Goal: Transaction & Acquisition: Purchase product/service

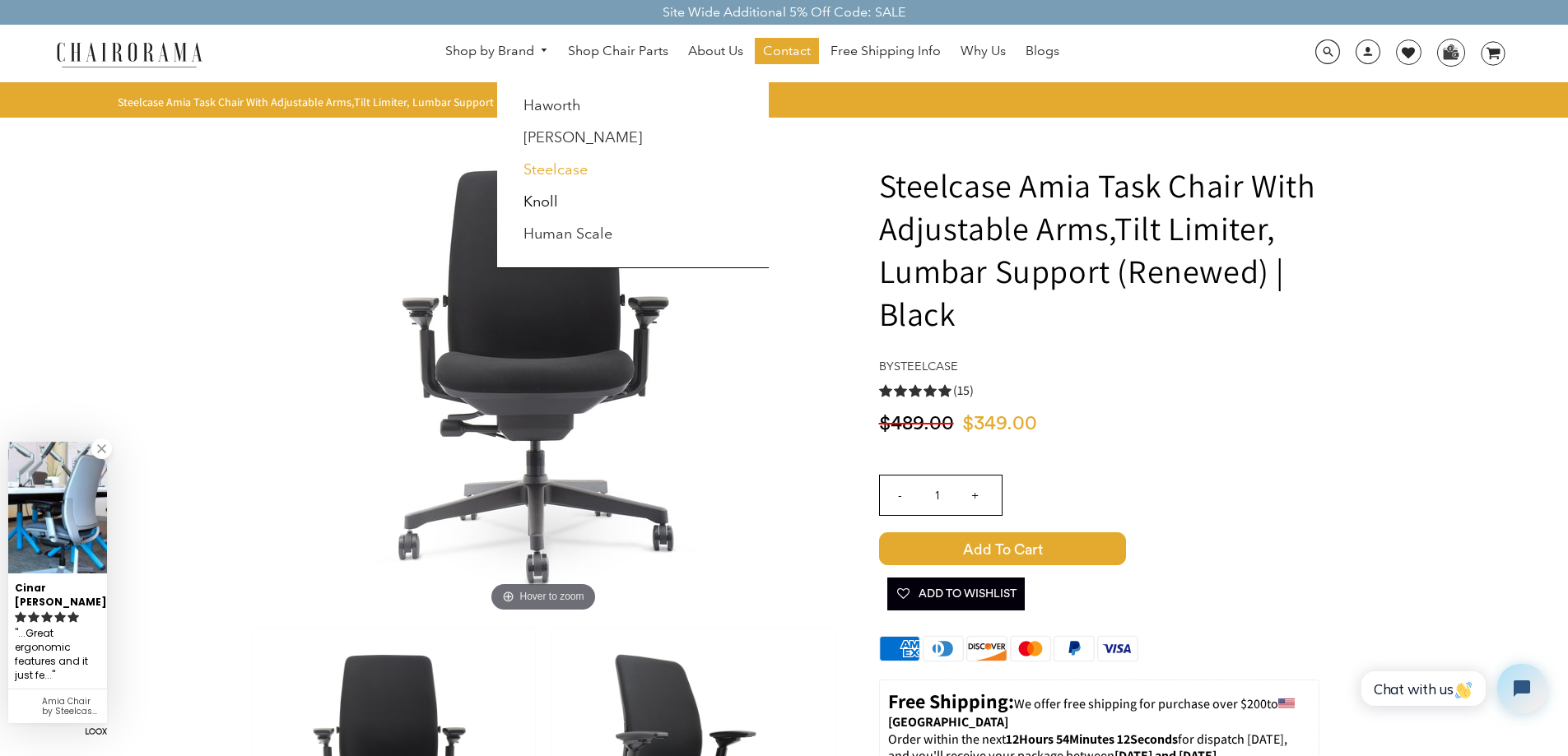
click at [572, 169] on link "Steelcase" at bounding box center [555, 169] width 64 height 18
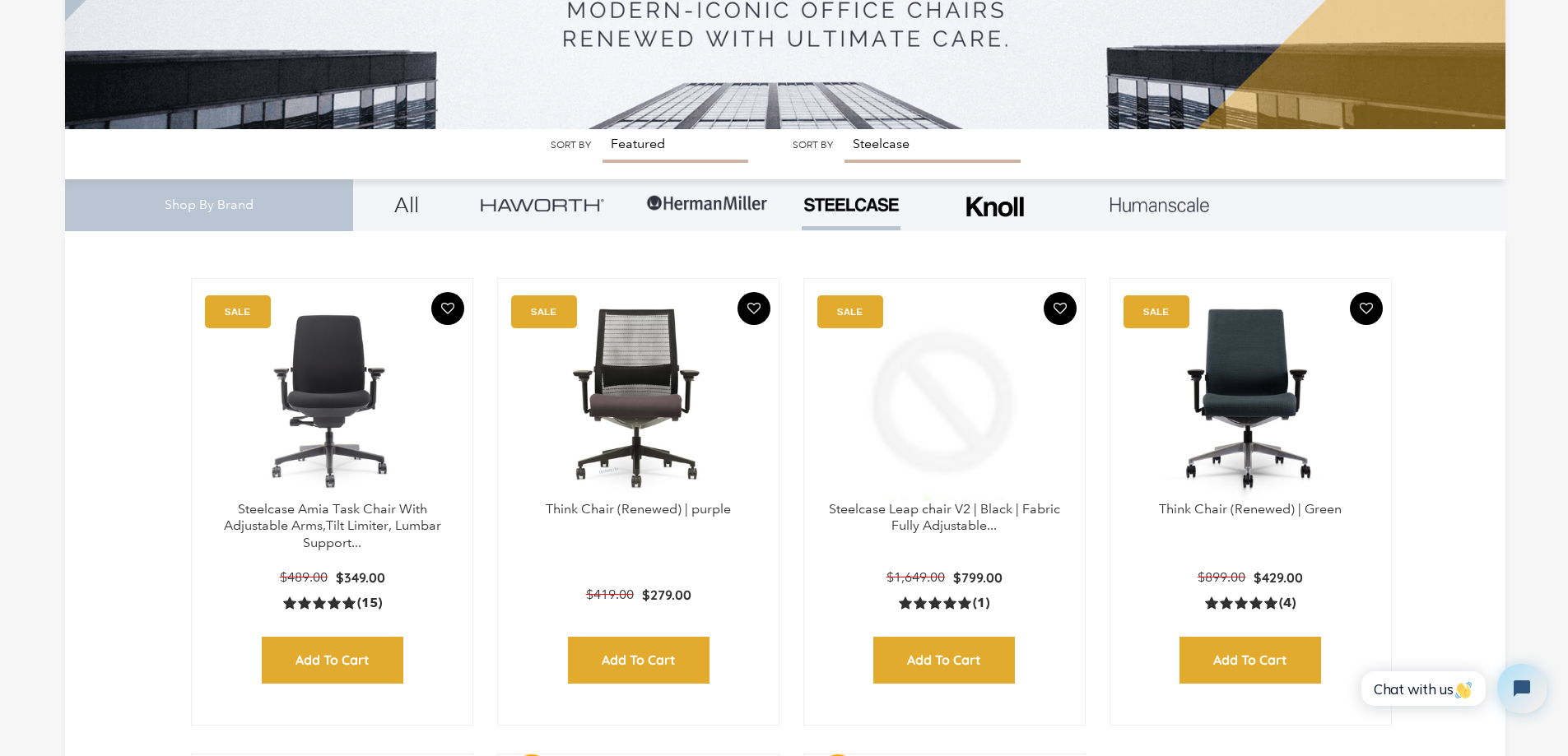
scroll to position [494, 0]
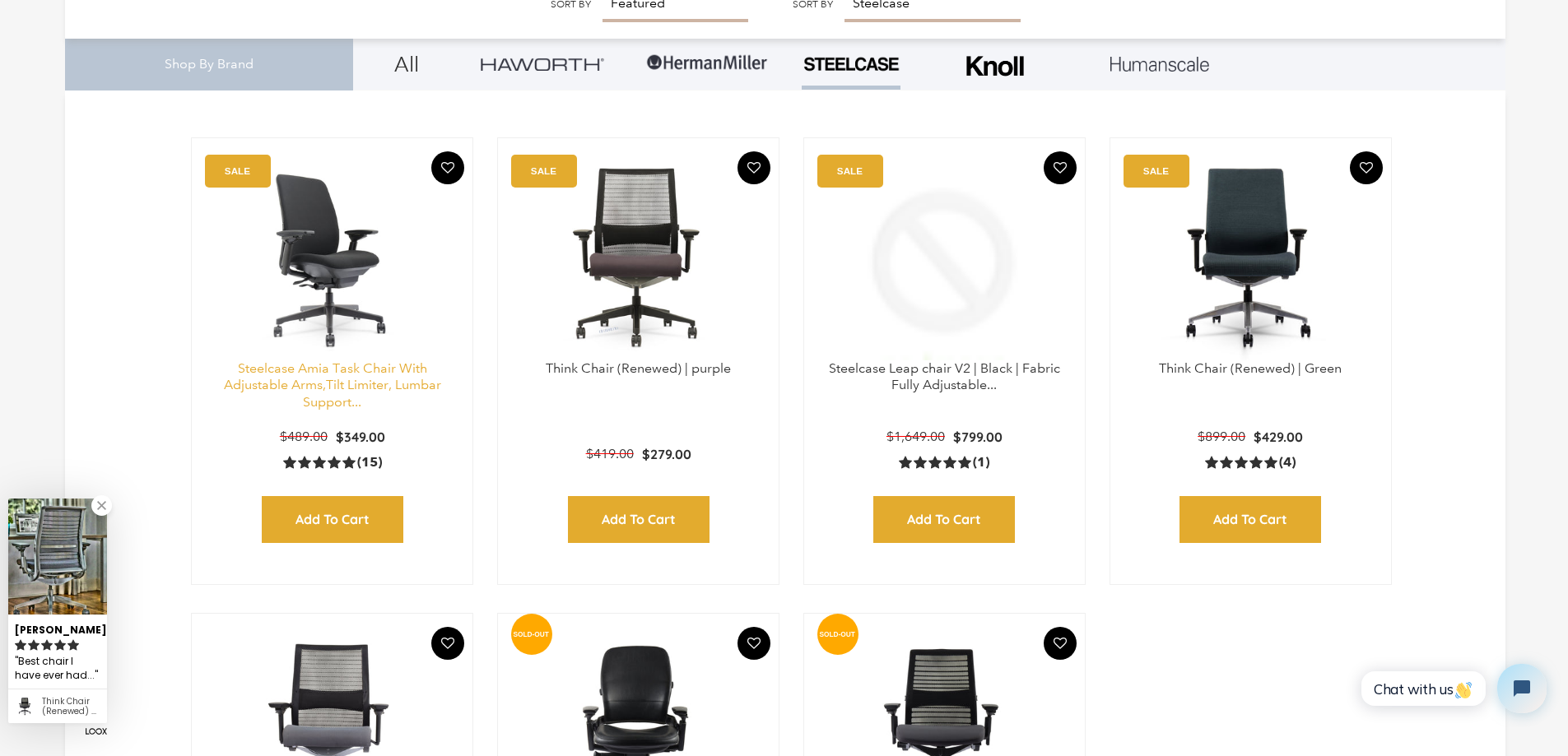
click at [312, 365] on link "Steelcase Amia Task Chair With Adjustable Arms,Tilt Limiter, Lumbar Support..." at bounding box center [332, 386] width 217 height 50
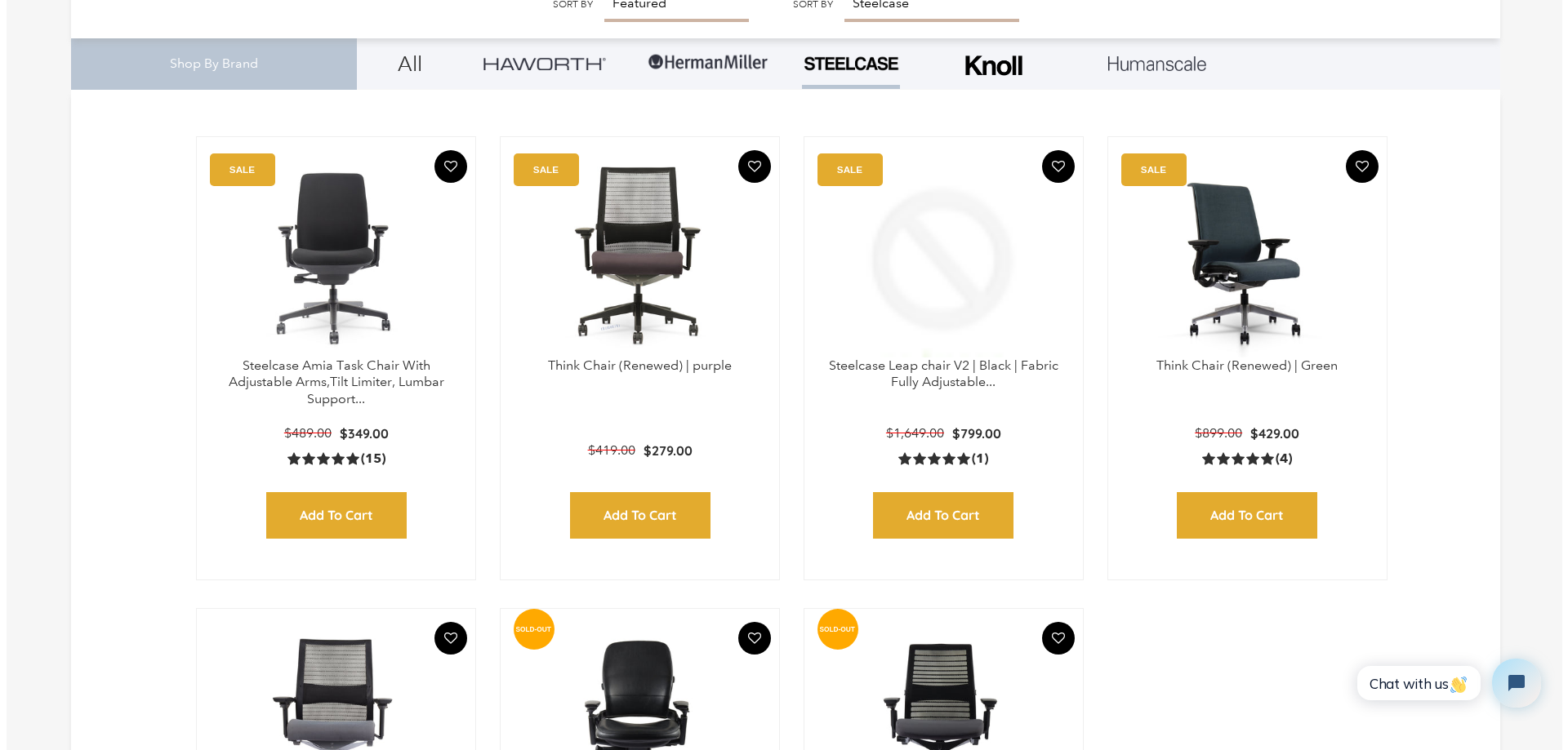
scroll to position [493, 0]
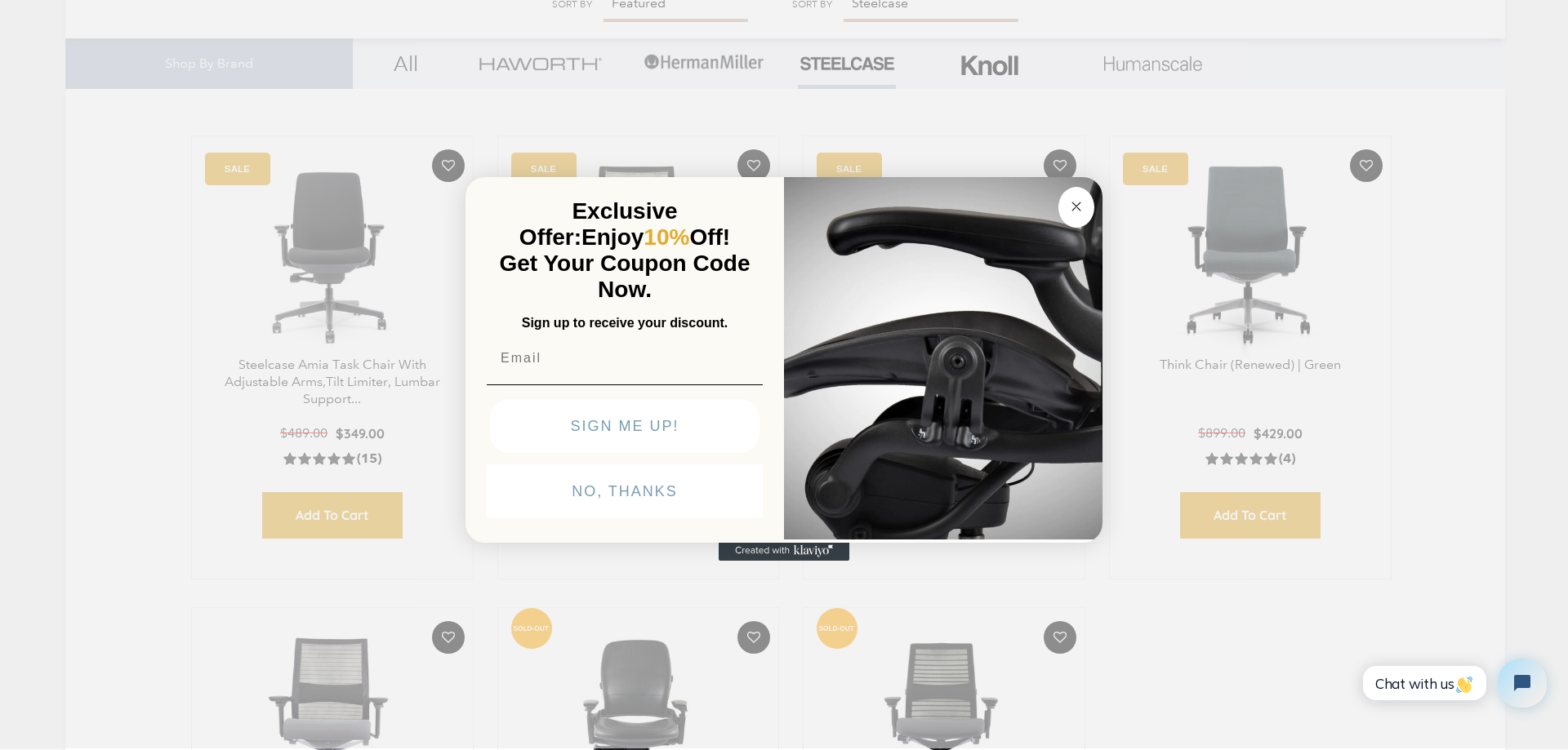
click at [1070, 214] on icon "Close dialog" at bounding box center [1076, 207] width 20 height 20
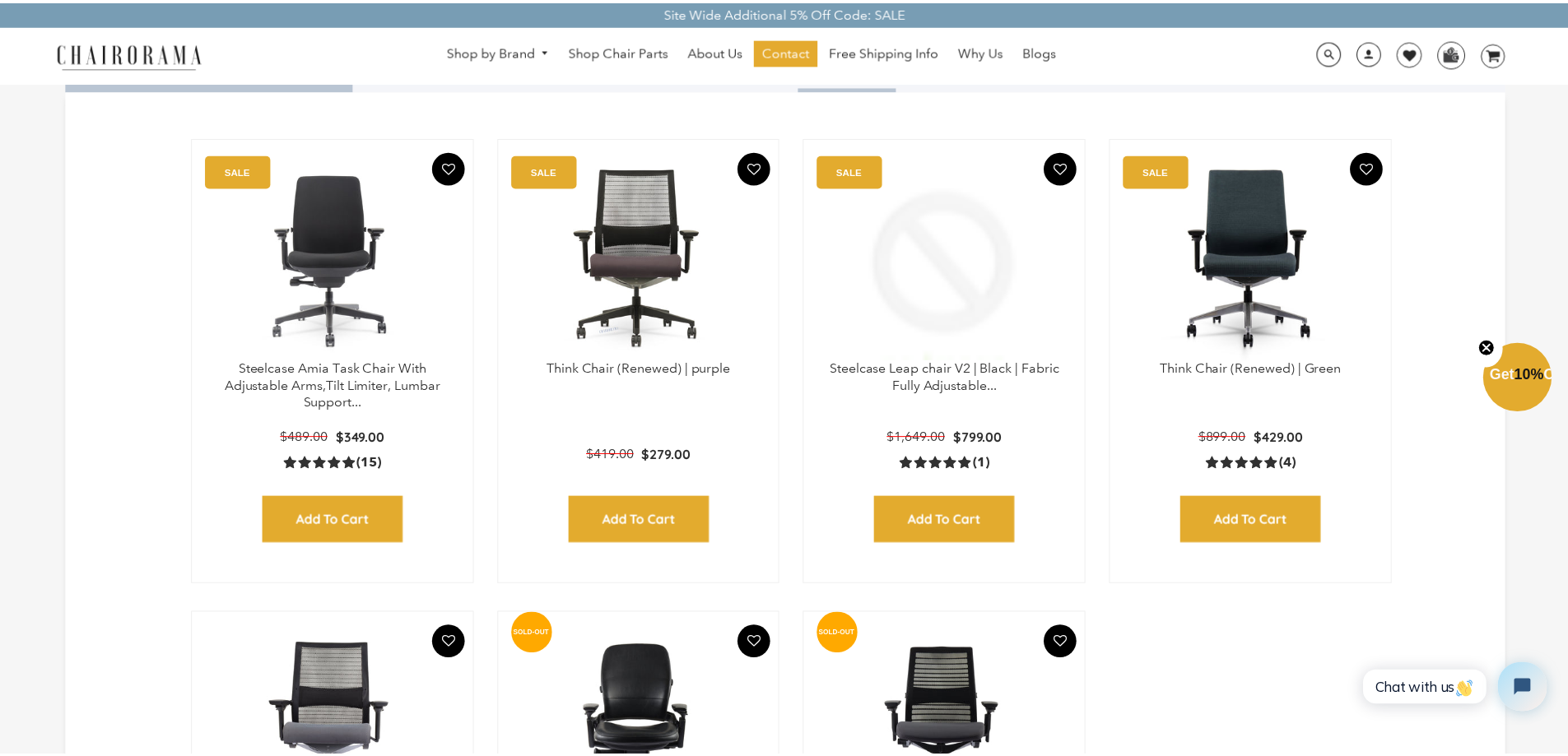
scroll to position [494, 0]
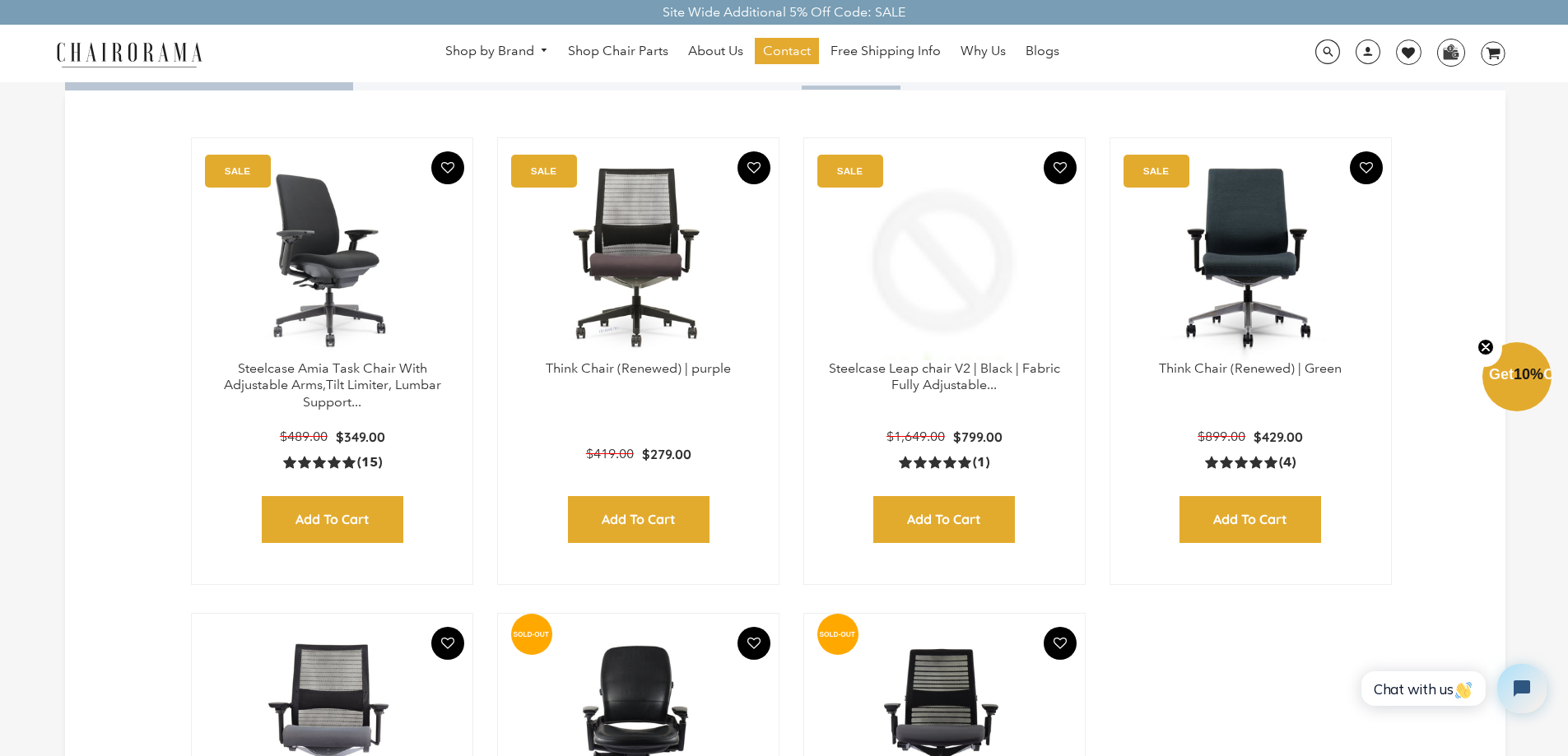
click at [315, 375] on p "Steelcase Amia Task Chair With Adjustable Arms,Tilt Limiter, Lumbar Support..." at bounding box center [332, 386] width 248 height 51
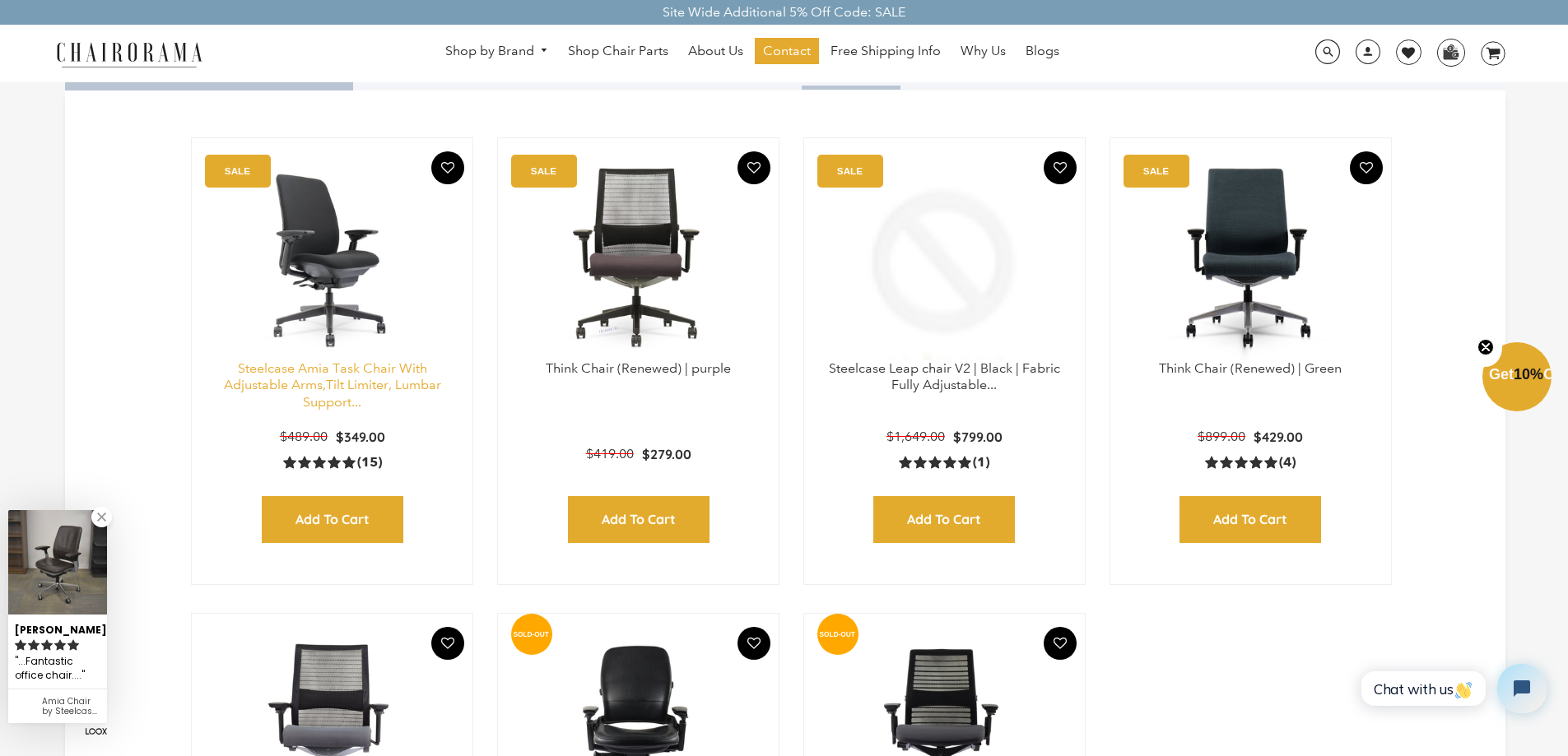
click at [330, 382] on link "Steelcase Amia Task Chair With Adjustable Arms,Tilt Limiter, Lumbar Support..." at bounding box center [332, 386] width 217 height 50
click at [313, 344] on img at bounding box center [332, 257] width 248 height 206
click at [342, 270] on img at bounding box center [332, 257] width 248 height 206
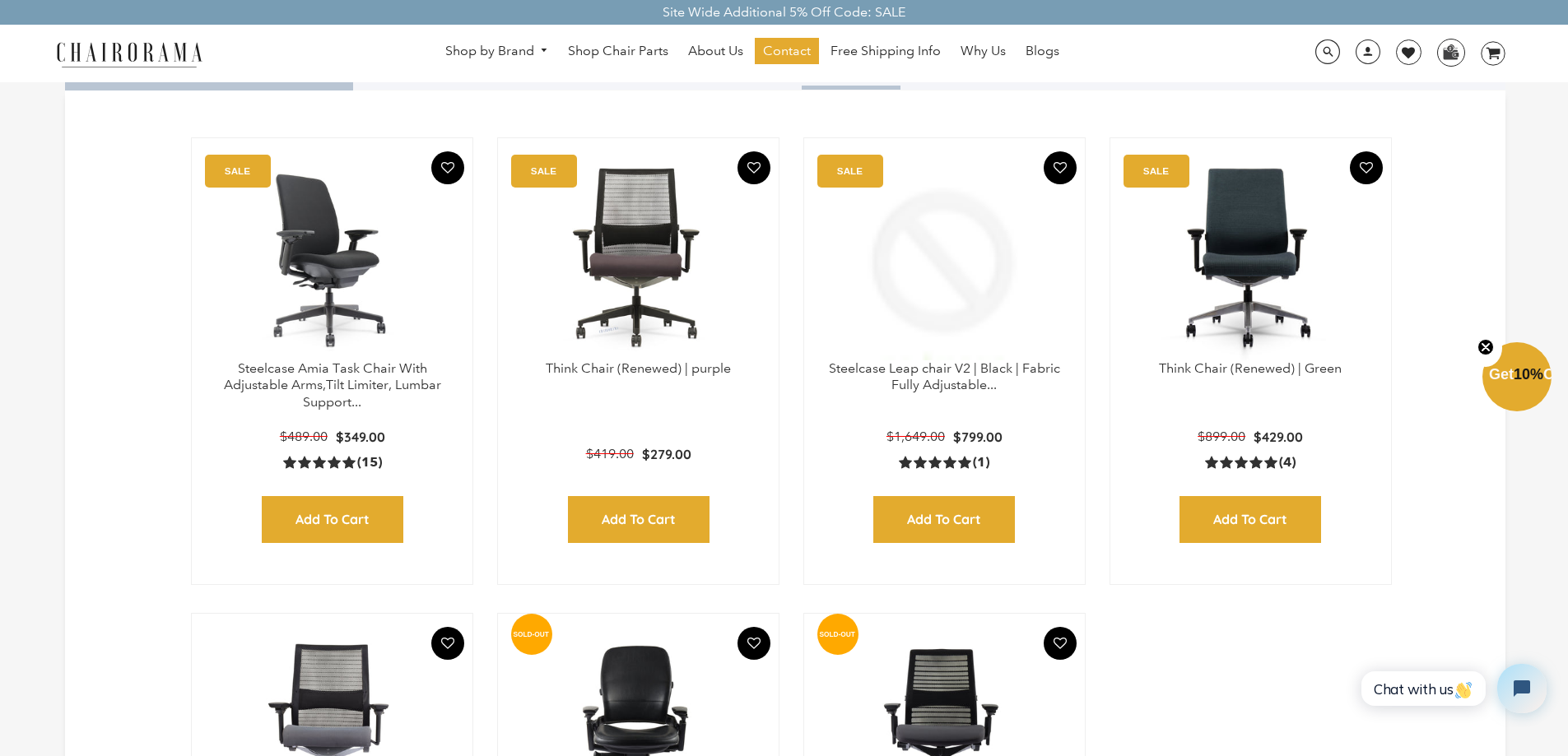
click at [342, 270] on img at bounding box center [332, 257] width 248 height 206
